Goal: Task Accomplishment & Management: Manage account settings

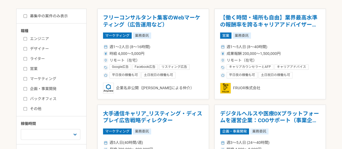
scroll to position [101, 0]
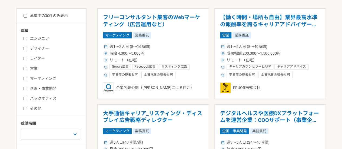
click at [40, 93] on div "エンジニア デザイナー ライター 営業 マーケティング 企画・事業開発 バックオフィス その他" at bounding box center [53, 72] width 65 height 77
click at [39, 90] on label "企画・事業開発" at bounding box center [55, 89] width 62 height 6
click at [27, 90] on input "企画・事業開発" at bounding box center [26, 89] width 4 height 4
checkbox input "true"
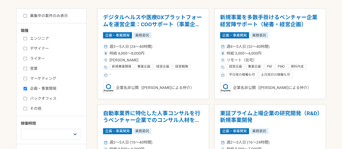
click at [37, 100] on label "バックオフィス" at bounding box center [55, 99] width 62 height 6
click at [27, 100] on input "バックオフィス" at bounding box center [26, 99] width 4 height 4
checkbox input "true"
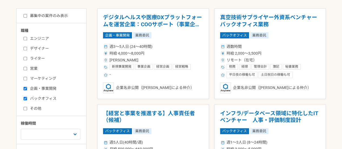
click at [33, 66] on label "営業" at bounding box center [55, 69] width 62 height 6
click at [27, 67] on input "営業" at bounding box center [26, 69] width 4 height 4
checkbox input "true"
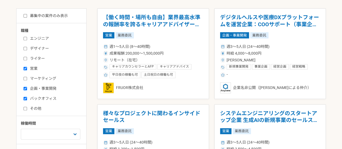
click at [57, 16] on label "募集中の案件のみ表示" at bounding box center [46, 16] width 44 height 6
click at [27, 16] on input "募集中の案件のみ表示" at bounding box center [26, 16] width 4 height 4
checkbox input "true"
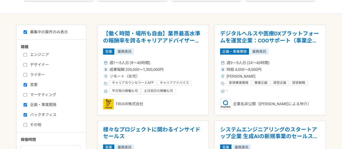
scroll to position [82, 0]
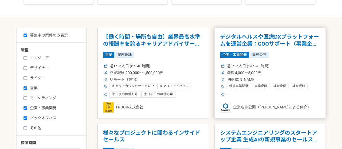
drag, startPoint x: 251, startPoint y: 38, endPoint x: 263, endPoint y: 41, distance: 12.5
drag, startPoint x: 263, startPoint y: 41, endPoint x: 280, endPoint y: 43, distance: 17.4
click at [280, 43] on h1 "デジタルヘルスや医療DXプラットフォームを運営企業：COOサポート（事業企画）" at bounding box center [270, 41] width 100 height 14
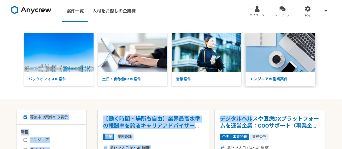
drag, startPoint x: 251, startPoint y: 52, endPoint x: 264, endPoint y: 40, distance: 17.6
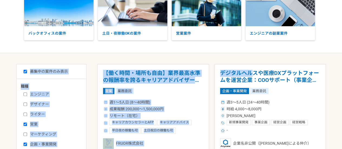
scroll to position [46, 0]
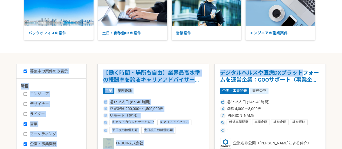
scroll to position [0, 0]
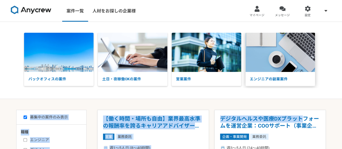
drag, startPoint x: 300, startPoint y: 74, endPoint x: 291, endPoint y: 63, distance: 14.0
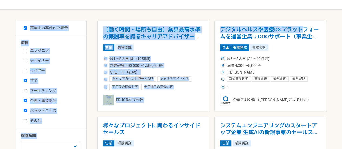
scroll to position [105, 0]
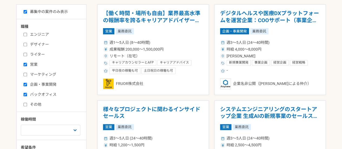
drag, startPoint x: 274, startPoint y: 42, endPoint x: 336, endPoint y: 72, distance: 68.5
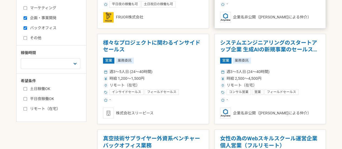
scroll to position [173, 0]
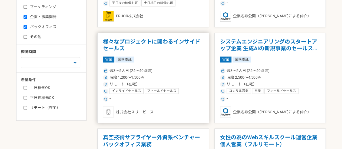
click at [138, 41] on h1 "様々なプロジェクトに関わるインサイドセールス" at bounding box center [153, 45] width 100 height 14
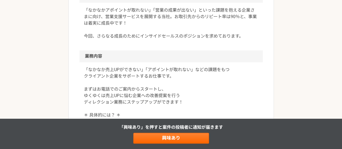
scroll to position [171, 0]
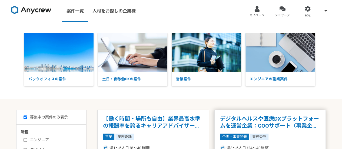
click at [240, 118] on h1 "デジタルヘルスや医療DXプラットフォームを運営企業：COOサポート（事業企画）" at bounding box center [270, 122] width 100 height 14
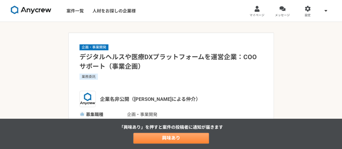
click at [178, 137] on link "興味あり" at bounding box center [171, 138] width 76 height 11
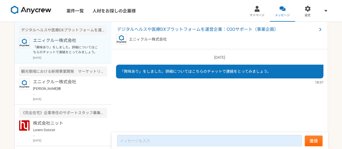
click at [260, 12] on link "マイページ" at bounding box center [256, 11] width 25 height 22
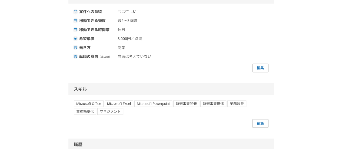
scroll to position [496, 0]
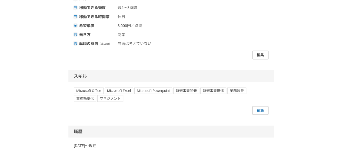
click at [262, 59] on link "編集" at bounding box center [260, 55] width 16 height 9
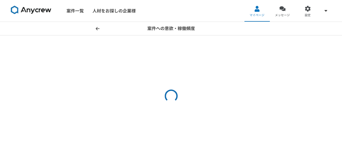
select select "sidejob"
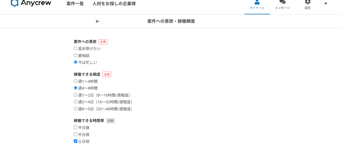
scroll to position [8, 0]
click at [88, 48] on label "是非受けたい" at bounding box center [87, 48] width 27 height 5
click at [77, 48] on input "是非受けたい" at bounding box center [76, 48] width 4 height 4
radio input "true"
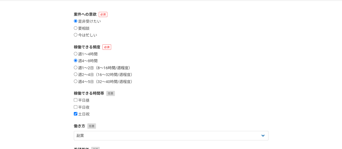
click at [116, 67] on label "週1〜2日（8〜16時間/週程度）" at bounding box center [103, 68] width 58 height 5
click at [77, 67] on input "週1〜2日（8〜16時間/週程度）" at bounding box center [76, 68] width 4 height 4
radio input "true"
click at [118, 76] on label "週2〜4日（16〜32時間/週程度）" at bounding box center [104, 74] width 61 height 5
click at [88, 75] on label "週2〜4日（16〜32時間/週程度）" at bounding box center [104, 74] width 61 height 5
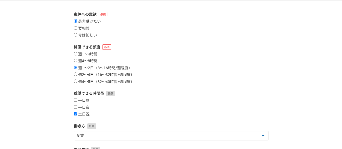
click at [77, 75] on input "週2〜4日（16〜32時間/週程度）" at bounding box center [76, 74] width 4 height 4
radio input "true"
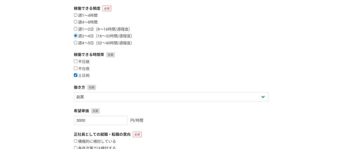
scroll to position [74, 0]
click at [82, 68] on label "平日夜" at bounding box center [82, 68] width 16 height 5
click at [77, 68] on input "平日夜" at bounding box center [76, 68] width 4 height 4
checkbox input "true"
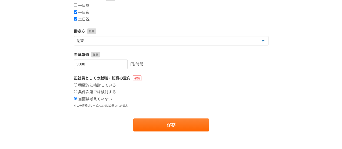
scroll to position [130, 0]
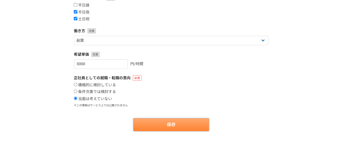
click at [160, 126] on button "保存" at bounding box center [171, 124] width 76 height 13
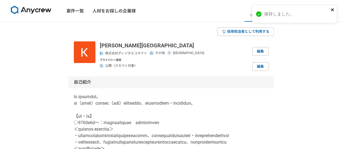
click at [333, 9] on icon "close" at bounding box center [333, 10] width 4 height 4
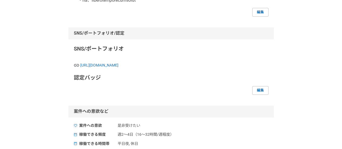
scroll to position [373, 0]
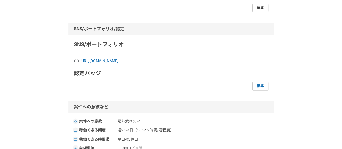
click at [262, 12] on link "編集" at bounding box center [260, 8] width 16 height 9
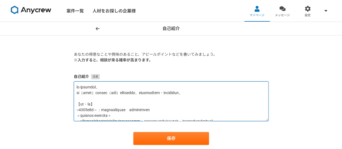
click at [104, 92] on textarea at bounding box center [171, 101] width 195 height 40
click at [77, 93] on textarea at bounding box center [171, 101] width 195 height 40
click at [84, 98] on textarea at bounding box center [171, 101] width 195 height 40
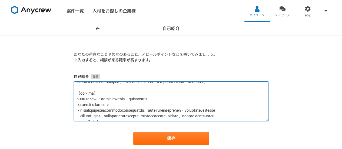
click at [109, 88] on textarea at bounding box center [171, 101] width 195 height 40
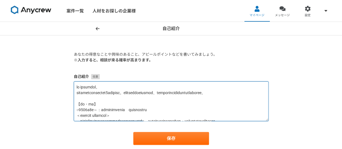
scroll to position [14, 0]
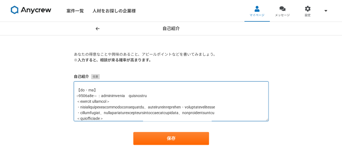
click at [96, 96] on textarea at bounding box center [171, 101] width 195 height 40
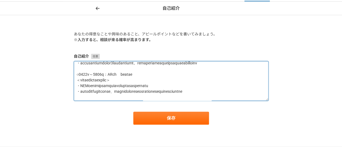
scroll to position [0, 0]
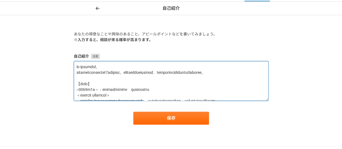
drag, startPoint x: 179, startPoint y: 93, endPoint x: 62, endPoint y: 95, distance: 117.1
click at [62, 95] on div "自己紹介 あなたの得意なことや興味のあること、アピールポイントなどを書いてみましょう。 ※入力すると、相談が来る確率が高まります。 自己紹介 保存" at bounding box center [171, 74] width 342 height 145
paste textarea "大学院卒業後、富士通株式会社に入社。AWSによるクラウドサービスの開発プロジェクトおよびチャットボットの拡販・営業プロジェクトに従事。拡販・営業の経験から営業…"
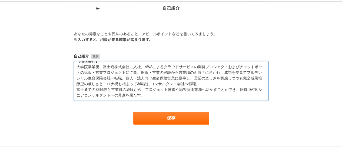
scroll to position [37, 0]
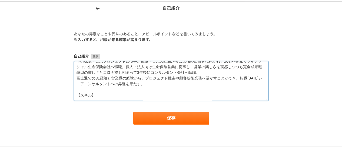
paste textarea "システム開発における要件定義から設計、構築、テスト、運用までの一貫した経験 チーム開発における工程管理、チームメンバーとのコミュニケーション能力 個人向けの資…"
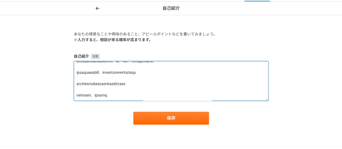
scroll to position [61, 0]
click at [78, 80] on textarea at bounding box center [171, 81] width 195 height 40
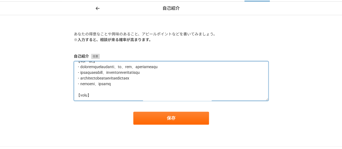
scroll to position [77, 0]
paste textarea "株式会社デジタル・コネクト/シニアコンサルタント"
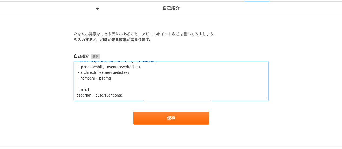
scroll to position [79, 0]
paste textarea "[DATE]〜在職中"
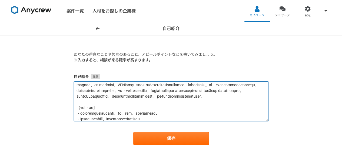
scroll to position [0, 0]
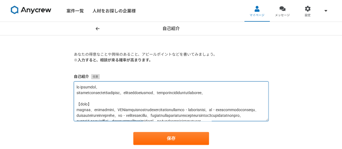
click at [99, 109] on textarea at bounding box center [171, 101] width 195 height 40
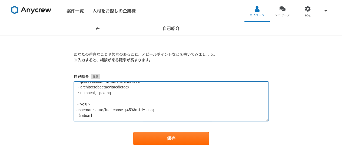
scroll to position [88, 0]
paste textarea "新規サービス導入プロジェクト"
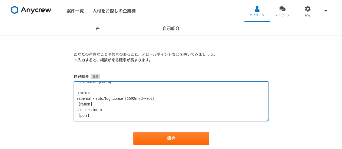
scroll to position [99, 0]
paste textarea "金融機関向けサービス開発における要件定義～リリースまでのプロジェクトマネジメント"
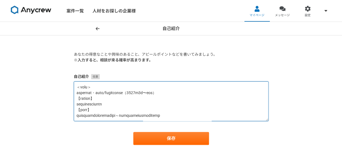
scroll to position [105, 0]
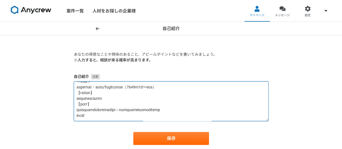
type textarea "lo ipsumdol。 sitametconsectet3adipisc。elitseddoeiusmod、temporincididuntutlabore…"
click at [77, 105] on textarea at bounding box center [171, 101] width 195 height 40
paste textarea "詳細内容"
click at [109, 118] on textarea at bounding box center [171, 101] width 195 height 40
paste textarea "・大手金融機関向け新規サービスの要件定義～リリースまで約2年間のプロセスを一貫して支援 ・各工程 実施事項 ・要求分析：現状の「不」をヒアリング、課題抽出、要…"
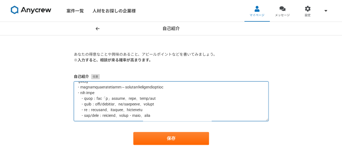
scroll to position [145, 0]
paste textarea "【成果・貢献】"
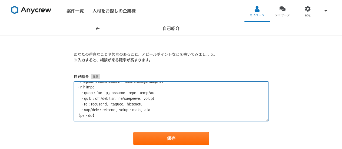
paste textarea "・導入事例として近しいサービスがなかったため要件の発散が懸念されたが、スケジュールや費用と照らし合わせ優先度・重要度で分別し遅延なく要件定義を遂行 ・開発およ…"
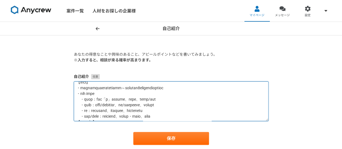
scroll to position [105, 0]
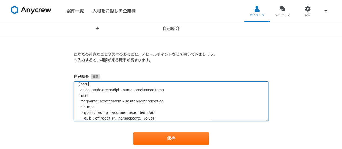
click at [85, 105] on textarea at bounding box center [171, 101] width 195 height 40
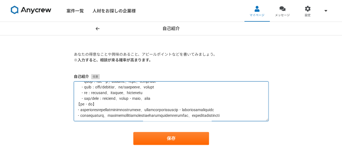
scroll to position [184, 0]
paste textarea "プルデンシャル生命保険（株）"
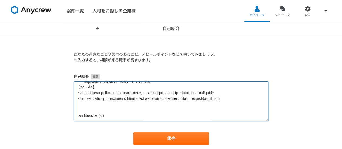
paste textarea "[DATE]〜[DATE]"
paste textarea "【lore】 ipsumdo 【sita】 ・consecteturadipiscinge、seddoeiusmodtempo 3.incididuntutl…"
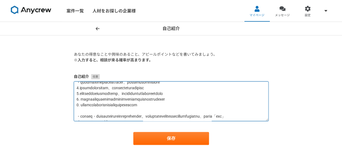
scroll to position [215, 0]
click at [79, 96] on textarea at bounding box center [171, 101] width 195 height 40
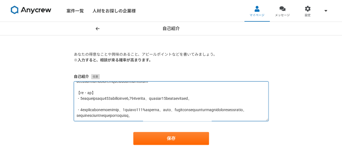
scroll to position [306, 0]
click at [90, 93] on textarea at bounding box center [171, 101] width 195 height 40
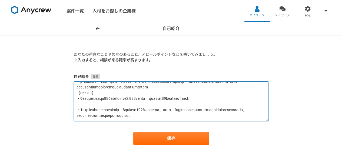
scroll to position [318, 0]
click at [91, 99] on textarea at bounding box center [171, 101] width 195 height 40
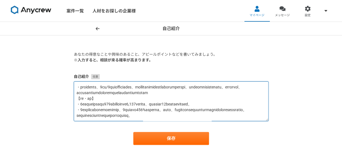
click at [88, 100] on textarea at bounding box center [171, 101] width 195 height 40
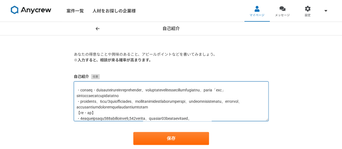
scroll to position [235, 0]
click at [78, 117] on textarea at bounding box center [171, 101] width 195 height 40
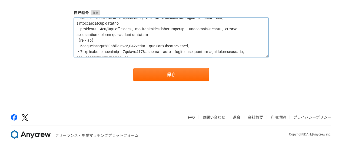
scroll to position [301, 0]
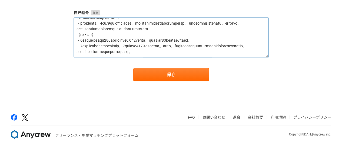
click at [138, 48] on textarea at bounding box center [171, 38] width 195 height 40
paste textarea "富士通（株）/ソフトウェア事業本部"
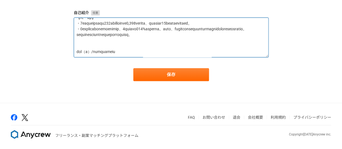
paste textarea "[DATE]〜[DATE]"
click at [138, 55] on textarea at bounding box center [171, 38] width 195 height 40
click at [195, 54] on textarea at bounding box center [171, 38] width 195 height 40
paste textarea "LORemipsumdolorsitametcons 3702a1e〜7427s0d 【eius】 temp、inci 【utla】 ・etdolorema、…"
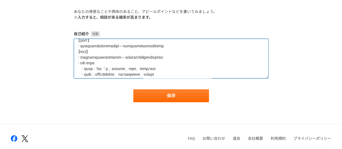
scroll to position [107, 0]
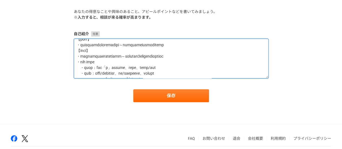
drag, startPoint x: 133, startPoint y: 56, endPoint x: 71, endPoint y: 57, distance: 62.5
click at [71, 57] on section "あなたの得意なことや興味のあること、アピールポイントなどを書いてみましょう。 ※入力すると、相談が来る確率が高まります。 自己紹介 保存" at bounding box center [171, 55] width 206 height 93
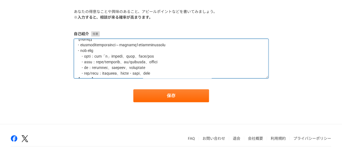
click at [88, 52] on textarea at bounding box center [171, 59] width 195 height 40
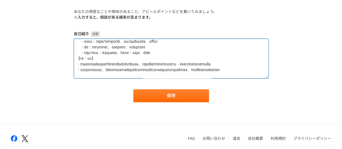
scroll to position [136, 0]
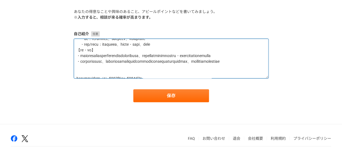
drag, startPoint x: 214, startPoint y: 70, endPoint x: 89, endPoint y: 49, distance: 126.9
click at [89, 49] on textarea at bounding box center [171, 59] width 195 height 40
click at [209, 68] on textarea at bounding box center [171, 59] width 195 height 40
click at [209, 65] on textarea at bounding box center [171, 59] width 195 height 40
drag, startPoint x: 202, startPoint y: 67, endPoint x: 69, endPoint y: 45, distance: 134.7
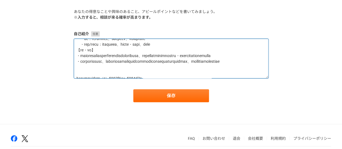
click at [69, 45] on section "あなたの得意なことや興味のあること、アピールポイントなどを書いてみましょう。 ※入力すると、相談が来る確率が高まります。 自己紹介 保存" at bounding box center [171, 55] width 206 height 93
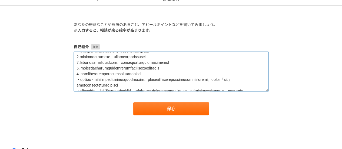
scroll to position [176, 0]
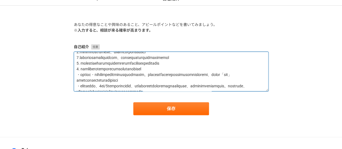
click at [89, 63] on textarea at bounding box center [171, 72] width 195 height 40
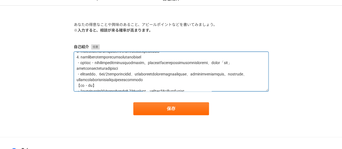
scroll to position [181, 0]
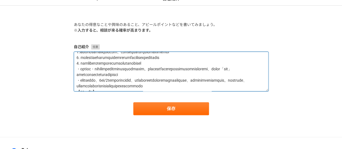
drag, startPoint x: 170, startPoint y: 72, endPoint x: 70, endPoint y: 69, distance: 99.8
click at [70, 69] on section "あなたの得意なことや興味のあること、アピールポイントなどを書いてみましょう。 ※入力すると、相談が来る確率が高まります。 自己紹介 保存" at bounding box center [171, 68] width 206 height 93
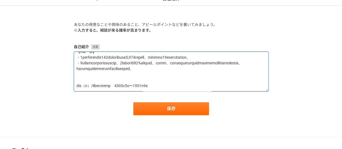
scroll to position [36, 0]
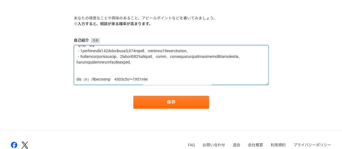
click at [114, 80] on textarea at bounding box center [171, 65] width 195 height 40
paste textarea "LORemipsumdolorsitametcons 3702a1e〜7427s0d 【eius】 temp、inci 【utla】 ・etdolorema、…"
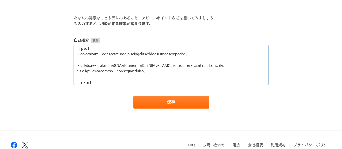
scroll to position [227, 0]
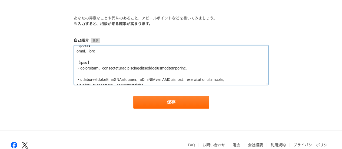
drag, startPoint x: 175, startPoint y: 69, endPoint x: 68, endPoint y: 69, distance: 107.6
click at [68, 69] on div "自己紹介 あなたの得意なことや興味のあること、アピールポイントなどを書いてみましょう。 ※入力すると、相談が来る確率が高まります。 自己紹介 保存" at bounding box center [171, 58] width 342 height 145
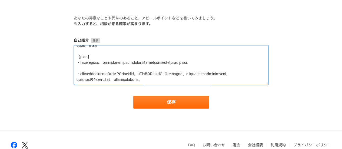
drag, startPoint x: 107, startPoint y: 75, endPoint x: 68, endPoint y: 69, distance: 39.3
click at [68, 69] on div "自己紹介 あなたの得意なことや興味のあること、アピールポイントなどを書いてみましょう。 ※入力すると、相談が来る確率が高まります。 自己紹介 保存" at bounding box center [171, 58] width 342 height 145
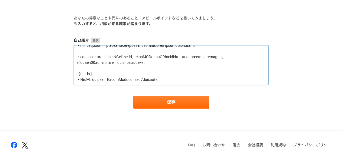
click at [84, 68] on textarea at bounding box center [171, 65] width 195 height 40
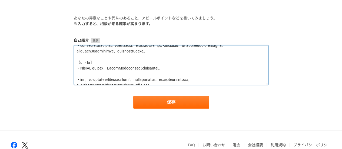
scroll to position [238, 0]
drag, startPoint x: 101, startPoint y: 61, endPoint x: 58, endPoint y: 58, distance: 43.6
click at [58, 58] on div "自己紹介 あなたの得意なことや興味のあること、アピールポイントなどを書いてみましょう。 ※入力すると、相談が来る確率が高まります。 自己紹介 保存" at bounding box center [171, 58] width 342 height 145
click at [109, 67] on textarea at bounding box center [171, 65] width 195 height 40
click at [116, 62] on textarea at bounding box center [171, 65] width 195 height 40
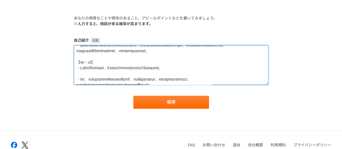
paste textarea "AWSを用いたオンライン資格確認を行うサービスの開発"
click at [79, 62] on textarea at bounding box center [171, 65] width 195 height 40
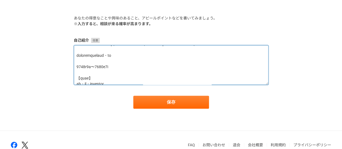
scroll to position [291, 0]
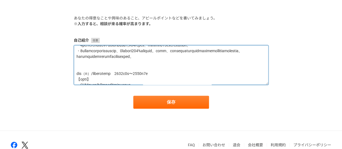
drag, startPoint x: 123, startPoint y: 61, endPoint x: 73, endPoint y: 80, distance: 53.1
click at [73, 80] on section "あなたの得意なことや興味のあること、アピールポイントなどを書いてみましょう。 ※入力すると、相談が来る確率が高まります。 自己紹介 保存" at bounding box center [171, 61] width 206 height 93
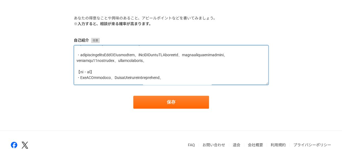
scroll to position [236, 0]
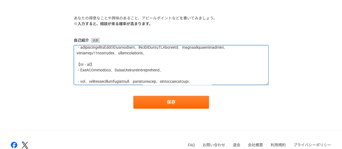
click at [108, 69] on textarea at bounding box center [171, 65] width 195 height 40
click at [79, 61] on textarea at bounding box center [171, 65] width 195 height 40
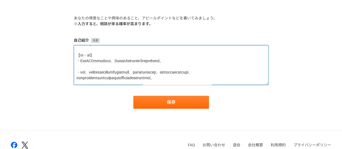
drag, startPoint x: 111, startPoint y: 76, endPoint x: 77, endPoint y: 65, distance: 36.5
click at [77, 65] on textarea at bounding box center [171, 65] width 195 height 40
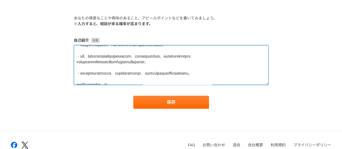
drag, startPoint x: 105, startPoint y: 64, endPoint x: 68, endPoint y: 47, distance: 41.2
click at [68, 47] on div "自己紹介 あなたの得意なことや興味のあること、アピールポイントなどを書いてみましょう。 ※入力すると、相談が来る確率が高まります。 自己紹介 保存" at bounding box center [171, 58] width 342 height 145
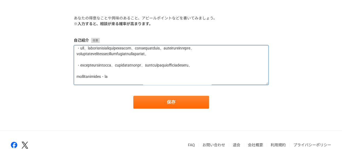
scroll to position [253, 0]
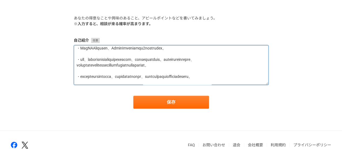
click at [107, 84] on textarea at bounding box center [171, 65] width 195 height 40
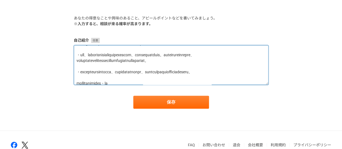
drag, startPoint x: 107, startPoint y: 84, endPoint x: 71, endPoint y: 65, distance: 40.2
click at [71, 65] on section "あなたの得意なことや興味のあること、アピールポイントなどを書いてみましょう。 ※入力すると、相談が来る確率が高まります。 自己紹介 保存" at bounding box center [171, 61] width 206 height 93
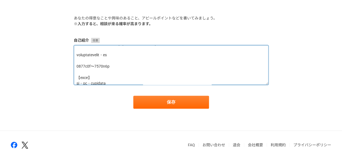
click at [122, 61] on textarea at bounding box center [171, 65] width 195 height 40
click at [202, 62] on textarea at bounding box center [171, 65] width 195 height 40
click at [151, 60] on textarea at bounding box center [171, 65] width 195 height 40
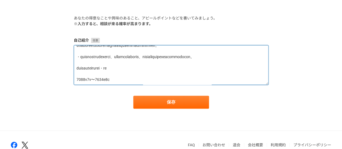
scroll to position [244, 0]
click at [78, 76] on textarea at bounding box center [171, 65] width 195 height 40
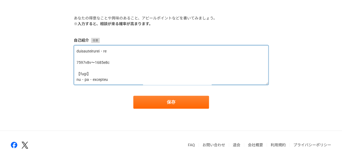
scroll to position [266, 0]
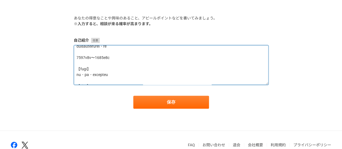
click at [122, 76] on textarea at bounding box center [171, 65] width 195 height 40
click at [89, 57] on textarea at bounding box center [171, 65] width 195 height 40
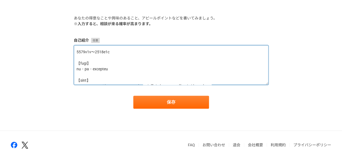
scroll to position [271, 0]
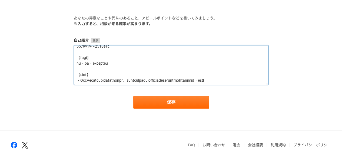
drag, startPoint x: 123, startPoint y: 79, endPoint x: 78, endPoint y: 67, distance: 47.1
click at [78, 67] on textarea at bounding box center [171, 65] width 195 height 40
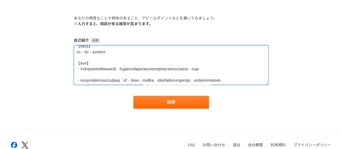
drag, startPoint x: 148, startPoint y: 76, endPoint x: 77, endPoint y: 76, distance: 70.8
click at [77, 76] on textarea at bounding box center [171, 65] width 195 height 40
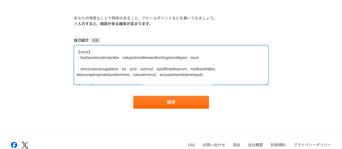
drag, startPoint x: 127, startPoint y: 75, endPoint x: 76, endPoint y: 75, distance: 50.8
click at [76, 75] on textarea at bounding box center [171, 65] width 195 height 40
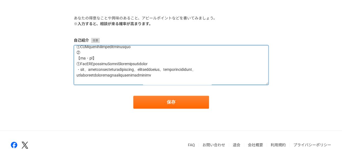
scroll to position [231, 0]
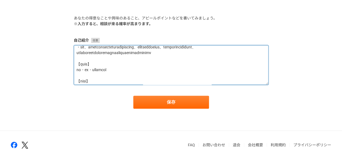
click at [96, 75] on textarea at bounding box center [171, 65] width 195 height 40
paste textarea "チャットボットサービスの拡販・営業"
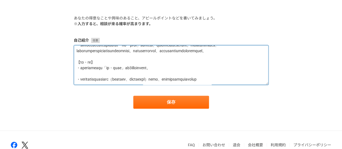
scroll to position [300, 0]
drag, startPoint x: 149, startPoint y: 79, endPoint x: 74, endPoint y: 62, distance: 77.5
click at [74, 62] on textarea at bounding box center [171, 65] width 195 height 40
click at [191, 65] on textarea at bounding box center [171, 65] width 195 height 40
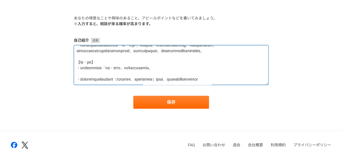
drag, startPoint x: 244, startPoint y: 72, endPoint x: 67, endPoint y: 60, distance: 177.8
click at [67, 60] on div "自己紹介 あなたの得意なことや興味のあること、アピールポイントなどを書いてみましょう。 ※入力すると、相談が来る確率が高まります。 自己紹介 保存" at bounding box center [171, 58] width 342 height 145
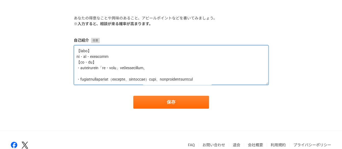
scroll to position [292, 0]
drag, startPoint x: 209, startPoint y: 72, endPoint x: 71, endPoint y: 70, distance: 137.9
click at [71, 70] on section "あなたの得意なことや興味のあること、アピールポイントなどを書いてみましょう。 ※入力すると、相談が来る確率が高まります。 自己紹介 保存" at bounding box center [171, 61] width 206 height 93
paste textarea "事例がなければ導入へ踏み出さない傾向がある「地方・公共団体」の顧客において、まずは試験的に無償で導入する形で提案。顧客の要望に合わせられるよう、対象顧客向けチ…"
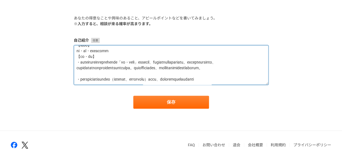
scroll to position [308, 0]
click at [90, 72] on textarea at bounding box center [171, 65] width 195 height 40
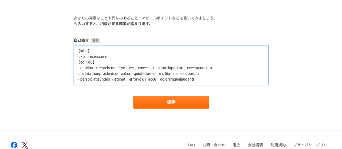
scroll to position [307, 0]
drag, startPoint x: 134, startPoint y: 79, endPoint x: 140, endPoint y: 79, distance: 6.2
click at [140, 79] on textarea at bounding box center [171, 65] width 195 height 40
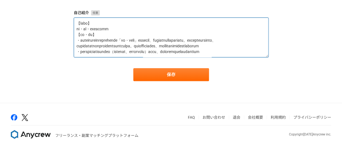
click at [131, 48] on textarea at bounding box center [171, 38] width 195 height 40
drag, startPoint x: 105, startPoint y: 46, endPoint x: 65, endPoint y: 30, distance: 42.7
click at [65, 30] on div "自己紹介 あなたの得意なことや興味のあること、アピールポイントなどを書いてみましょう。 ※入力すると、相談が来る確率が高まります。 自己紹介 保存" at bounding box center [171, 30] width 342 height 145
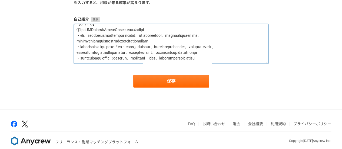
scroll to position [267, 0]
click at [79, 50] on textarea at bounding box center [171, 44] width 195 height 40
click at [81, 30] on textarea at bounding box center [171, 44] width 195 height 40
click at [81, 56] on textarea at bounding box center [171, 44] width 195 height 40
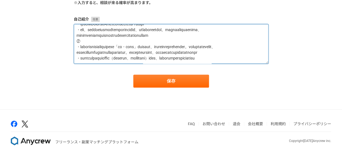
scroll to position [295, 0]
type textarea "lo ipsumdol。 sitametconsectet9adipisc。elitseddoeiusmod、temporincididuntutlabore…"
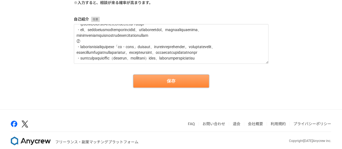
click at [149, 78] on button "保存" at bounding box center [171, 81] width 76 height 13
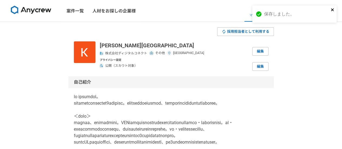
click at [332, 10] on icon "close" at bounding box center [332, 9] width 3 height 3
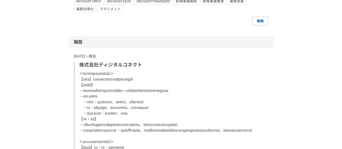
scroll to position [582, 0]
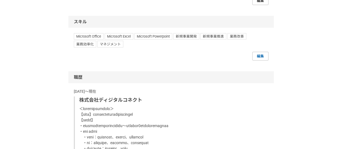
click at [263, 5] on link "編集" at bounding box center [260, 0] width 16 height 9
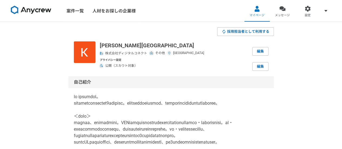
select select "sidejob"
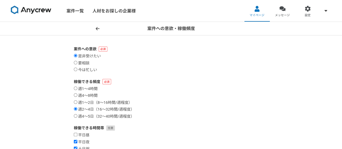
scroll to position [20, 0]
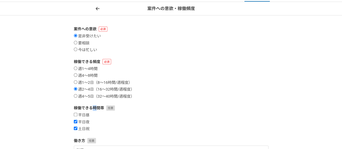
click at [95, 99] on form "案件への意欲 是非受けたい 要相談 今は忙しい 稼働できる頻度 週1〜4時間 週4〜8時間 週1〜2日（8〜16時間/週程度） 週2〜4日（16〜32時間/週…" at bounding box center [171, 133] width 195 height 215
click at [75, 94] on div "週1〜4時間 週4〜8時間 週1〜2日（8〜16時間/週程度） 週2〜4日（16〜32時間/週程度） 週4〜5日（32〜40時間/週程度）" at bounding box center [171, 83] width 195 height 32
click at [76, 96] on input "週4〜5日（32〜40時間/週程度）" at bounding box center [76, 96] width 4 height 4
radio input "true"
click at [78, 86] on div "週1〜4時間 週4〜8時間 週1〜2日（8〜16時間/週程度） 週2〜4日（16〜32時間/週程度） 週4〜5日（32〜40時間/週程度）" at bounding box center [171, 83] width 195 height 32
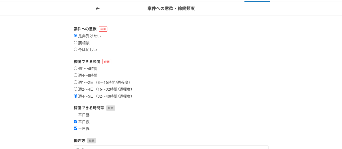
click at [79, 90] on label "週2〜4日（16〜32時間/週程度）" at bounding box center [104, 89] width 61 height 5
click at [77, 90] on input "週2〜4日（16〜32時間/週程度）" at bounding box center [76, 89] width 4 height 4
radio input "true"
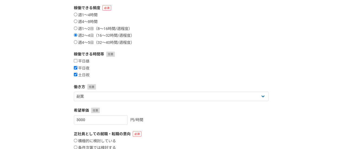
scroll to position [74, 0]
click at [98, 43] on label "週4〜5日（32〜40時間/週程度）" at bounding box center [104, 43] width 61 height 5
click at [77, 43] on input "週4〜5日（32〜40時間/週程度）" at bounding box center [76, 43] width 4 height 4
radio input "true"
click at [118, 35] on label "週2〜4日（16〜32時間/週程度）" at bounding box center [104, 36] width 61 height 5
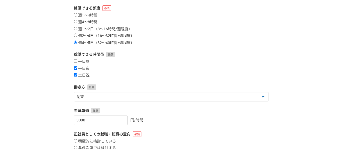
click at [77, 35] on input "週2〜4日（16〜32時間/週程度）" at bounding box center [76, 36] width 4 height 4
radio input "true"
click at [115, 27] on label "週1〜2日（8〜16時間/週程度）" at bounding box center [103, 29] width 58 height 5
click at [77, 27] on input "週1〜2日（8〜16時間/週程度）" at bounding box center [76, 29] width 4 height 4
radio input "true"
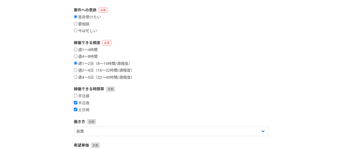
scroll to position [39, 0]
click at [115, 74] on div "週1〜4時間 週4〜8時間 週1〜2日（8〜16時間/週程度） 週2〜4日（16〜32時間/週程度） 週4〜5日（32〜40時間/週程度）" at bounding box center [171, 64] width 195 height 32
click at [118, 70] on label "週2〜4日（16〜32時間/週程度）" at bounding box center [104, 70] width 61 height 5
click at [77, 70] on input "週2〜4日（16〜32時間/週程度）" at bounding box center [76, 70] width 4 height 4
radio input "true"
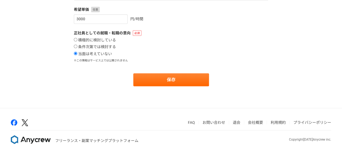
scroll to position [178, 0]
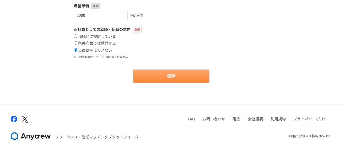
click at [167, 71] on button "保存" at bounding box center [171, 76] width 76 height 13
